Goal: Browse casually: Explore the website without a specific task or goal

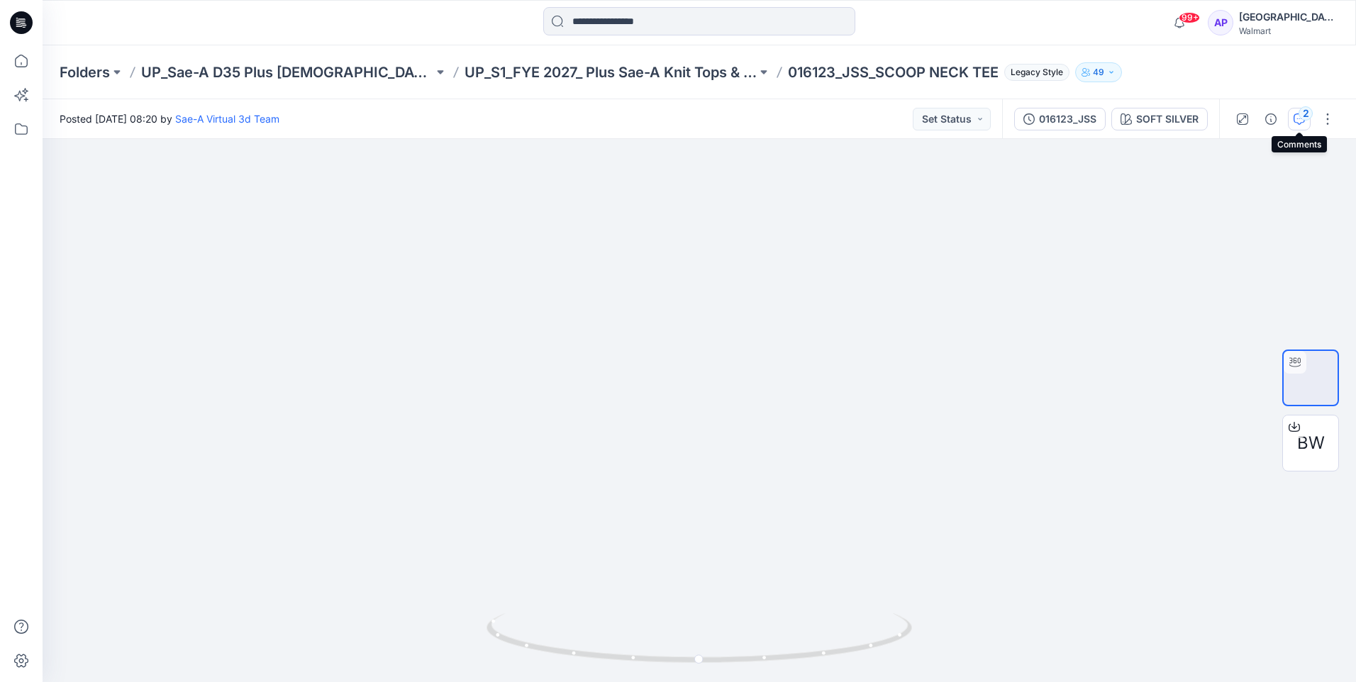
click at [669, 118] on button "2" at bounding box center [1299, 119] width 23 height 23
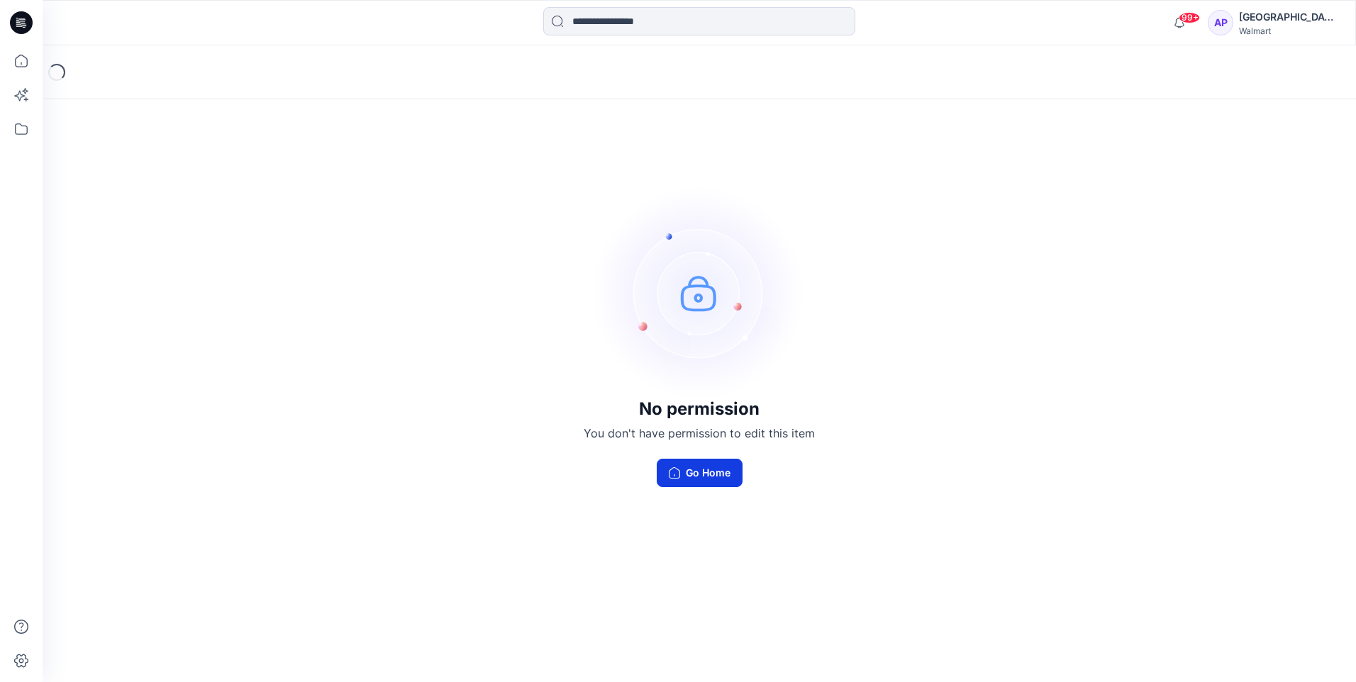
click at [679, 468] on icon "button" at bounding box center [674, 472] width 11 height 11
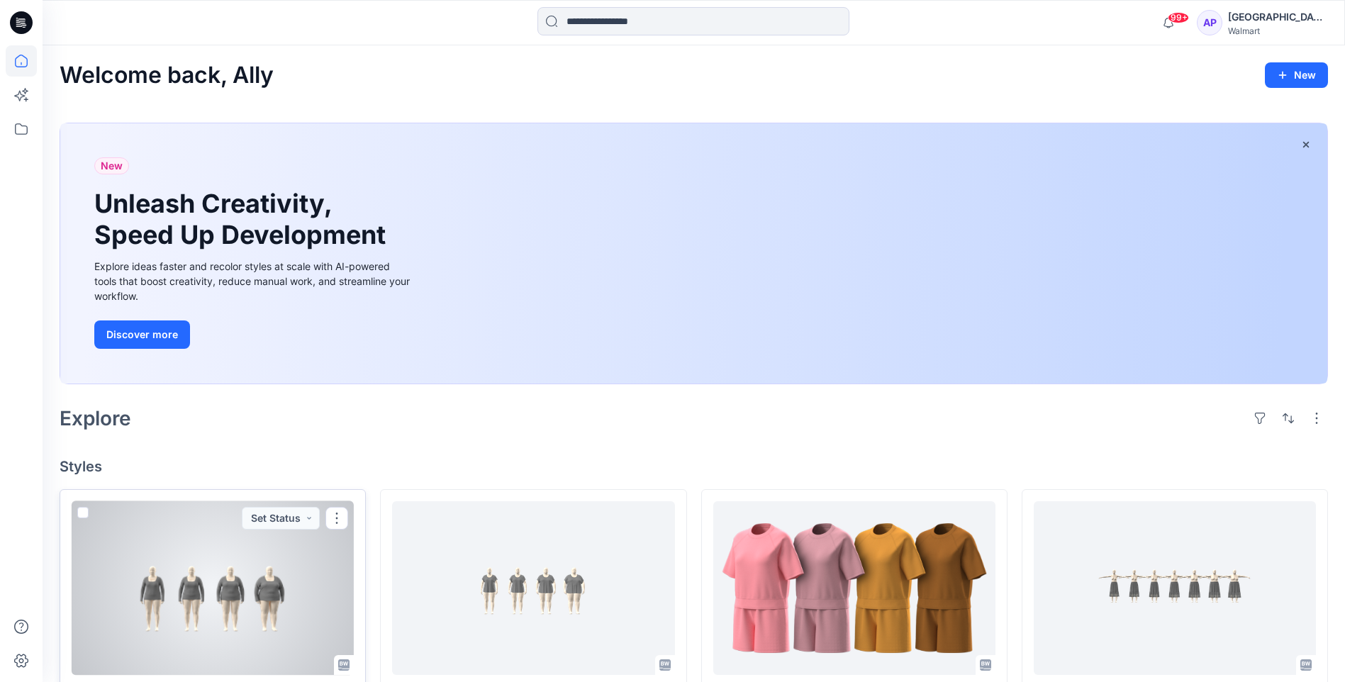
click at [318, 628] on div at bounding box center [213, 588] width 282 height 174
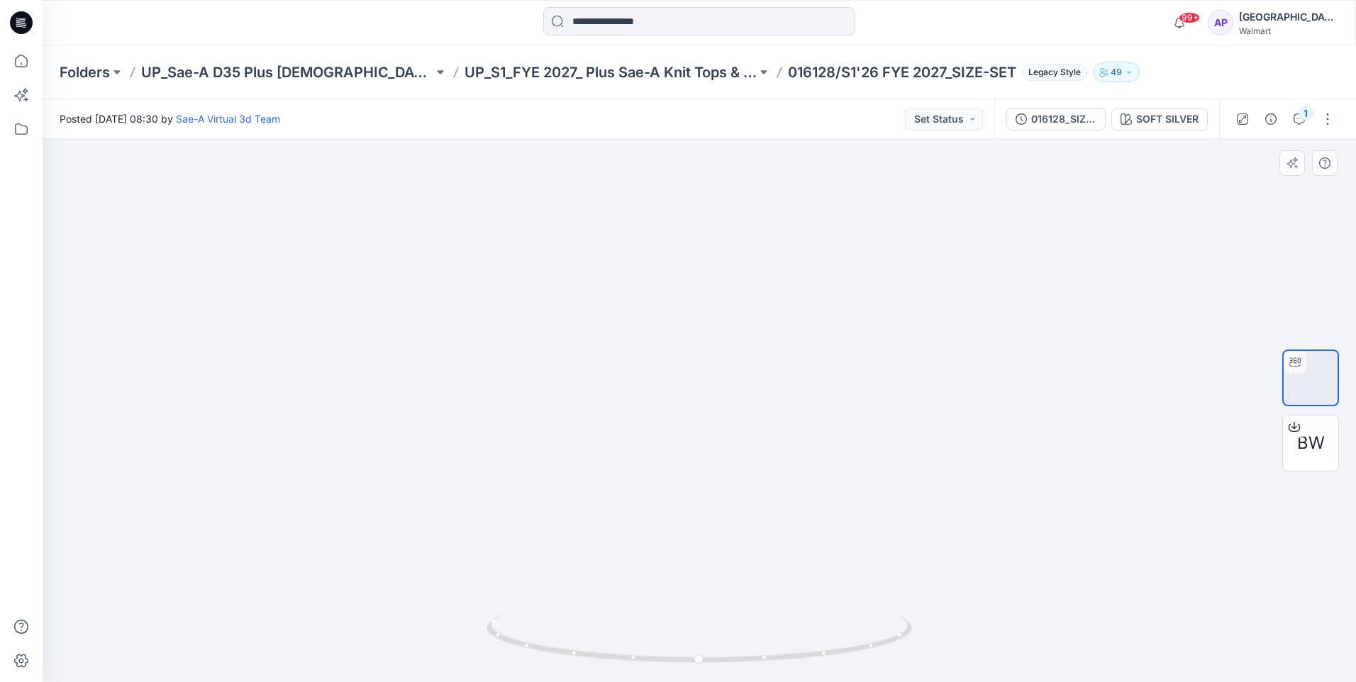
drag, startPoint x: 790, startPoint y: 582, endPoint x: 797, endPoint y: 544, distance: 38.3
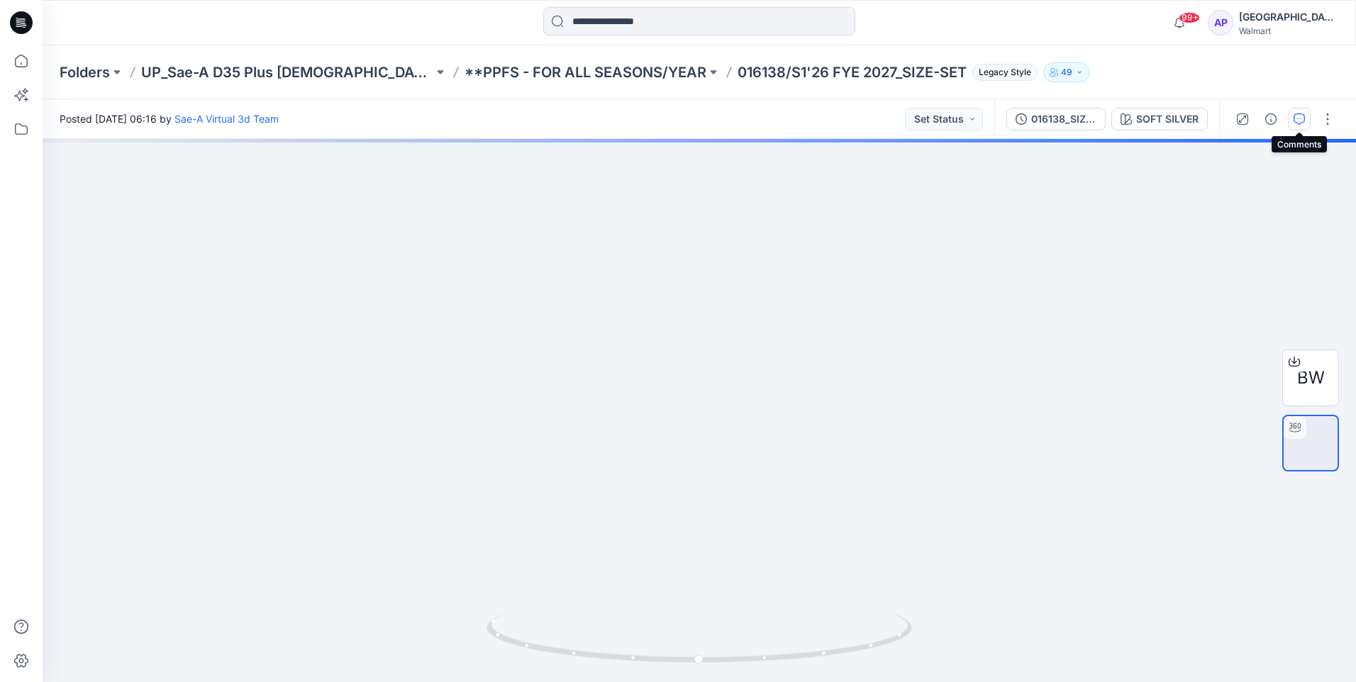
click at [1306, 116] on button "button" at bounding box center [1299, 119] width 23 height 23
